Goal: Book appointment/travel/reservation

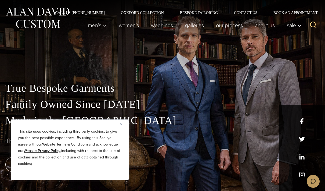
click at [126, 125] on button "Close" at bounding box center [123, 124] width 6 height 6
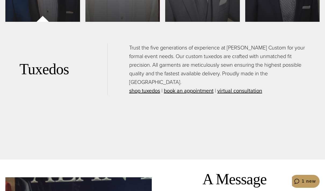
scroll to position [1381, 0]
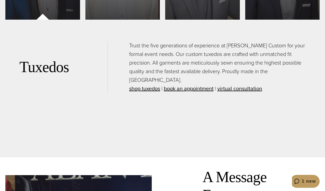
click at [302, 184] on button "1 new" at bounding box center [305, 181] width 29 height 13
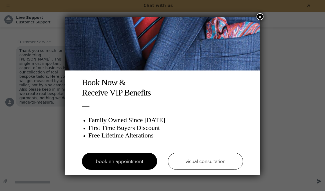
scroll to position [0, 0]
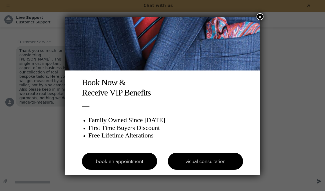
click at [205, 160] on link "visual consultation" at bounding box center [205, 161] width 75 height 17
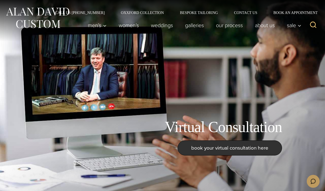
click at [263, 43] on div "Virtual Consultation book your virtual consultation here" at bounding box center [162, 95] width 325 height 191
click at [263, 27] on link "About Us" at bounding box center [265, 25] width 32 height 11
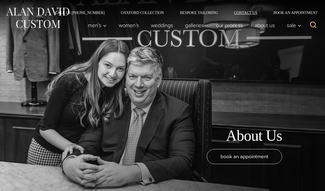
click at [248, 12] on link "Contact Us" at bounding box center [246, 13] width 40 height 4
